Goal: Transaction & Acquisition: Purchase product/service

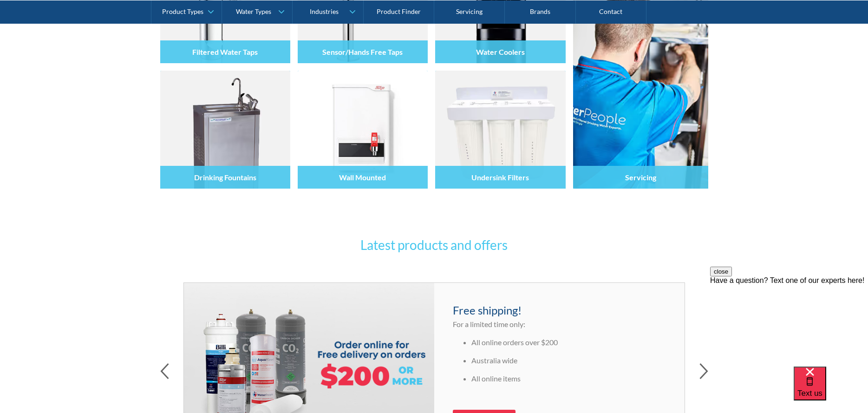
scroll to position [46, 0]
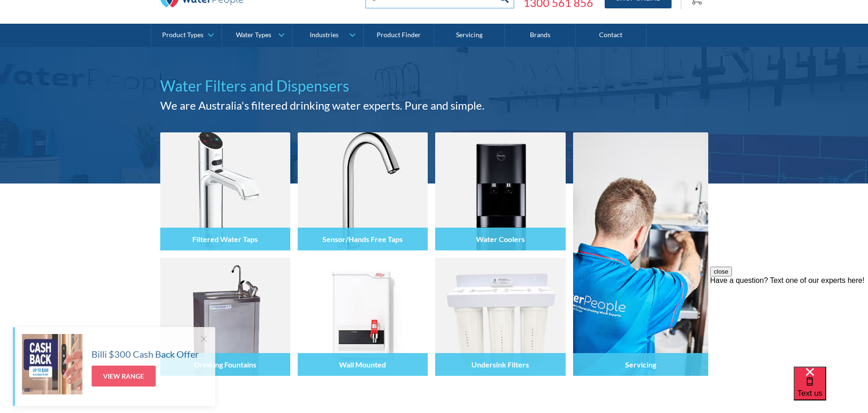
scroll to position [40, 0]
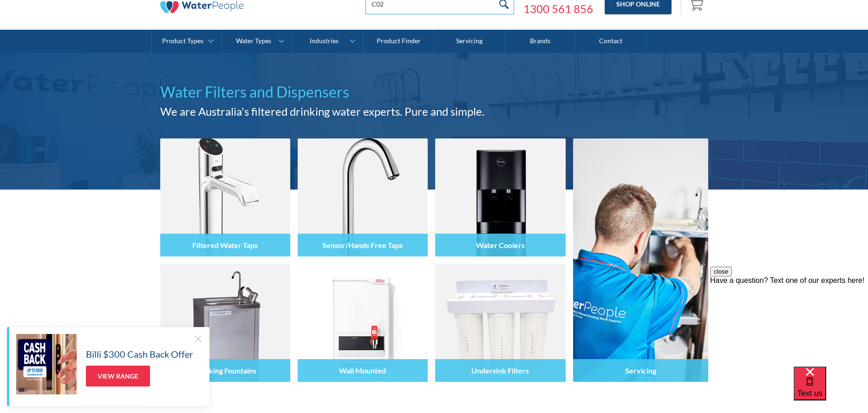
type input "C02"
click at [494, 0] on input "submit" at bounding box center [504, 3] width 20 height 21
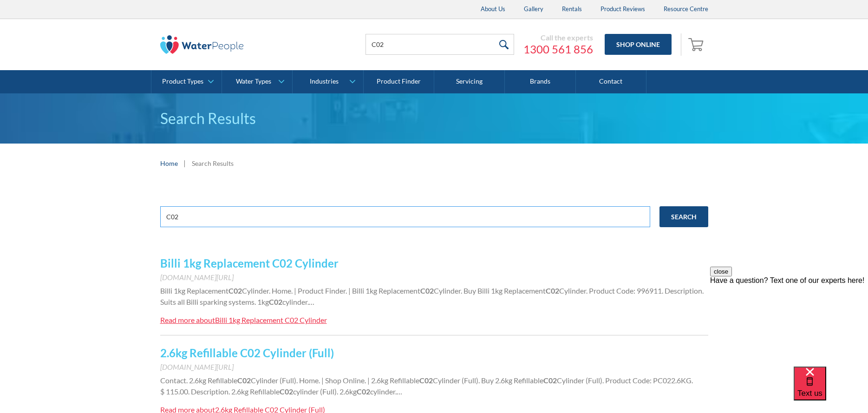
click at [221, 219] on input "C02" at bounding box center [405, 216] width 490 height 21
drag, startPoint x: 221, startPoint y: 219, endPoint x: 144, endPoint y: 217, distance: 76.7
type input "TWP"
click at [660, 206] on input "Search" at bounding box center [684, 216] width 49 height 21
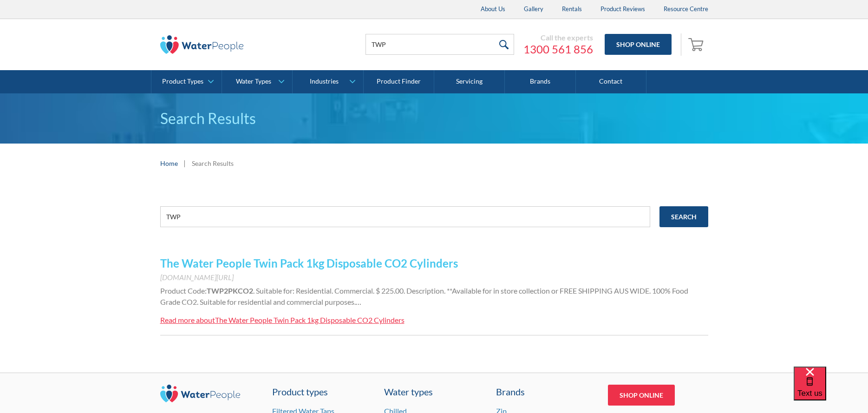
click at [191, 267] on link "The Water People Twin Pack 1kg Disposable CO2 Cylinders" at bounding box center [309, 262] width 298 height 13
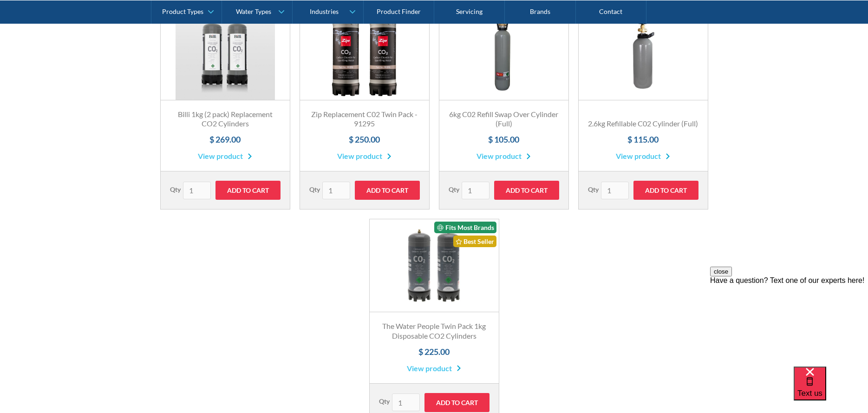
scroll to position [418, 0]
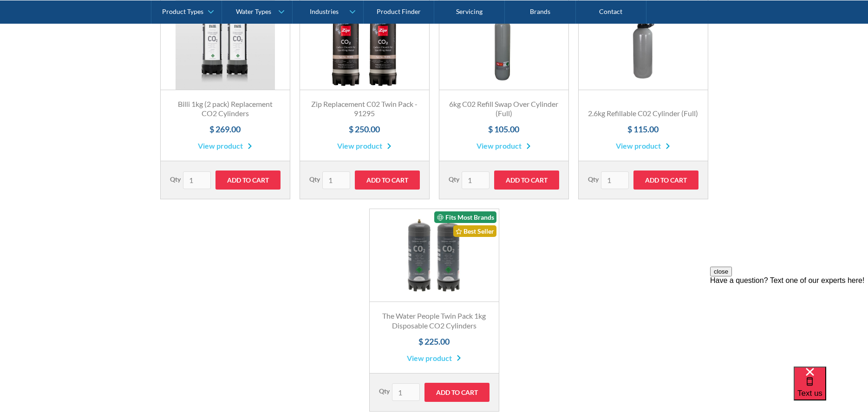
click at [405, 257] on link "Fits Most Brands Best Seller" at bounding box center [434, 255] width 129 height 93
